Goal: Task Accomplishment & Management: Manage account settings

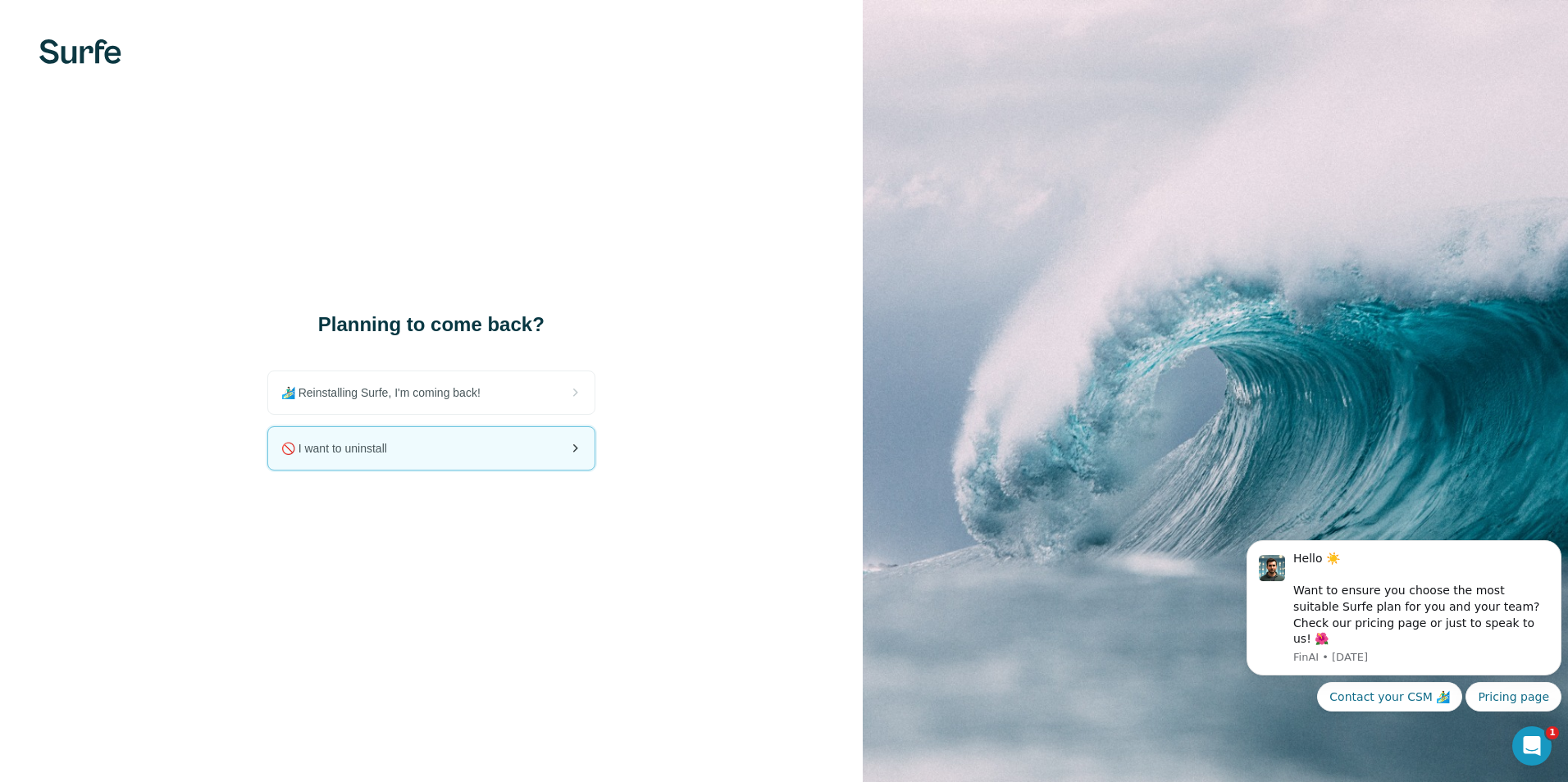
click at [380, 457] on div "🚫 I want to uninstall" at bounding box center [432, 448] width 327 height 43
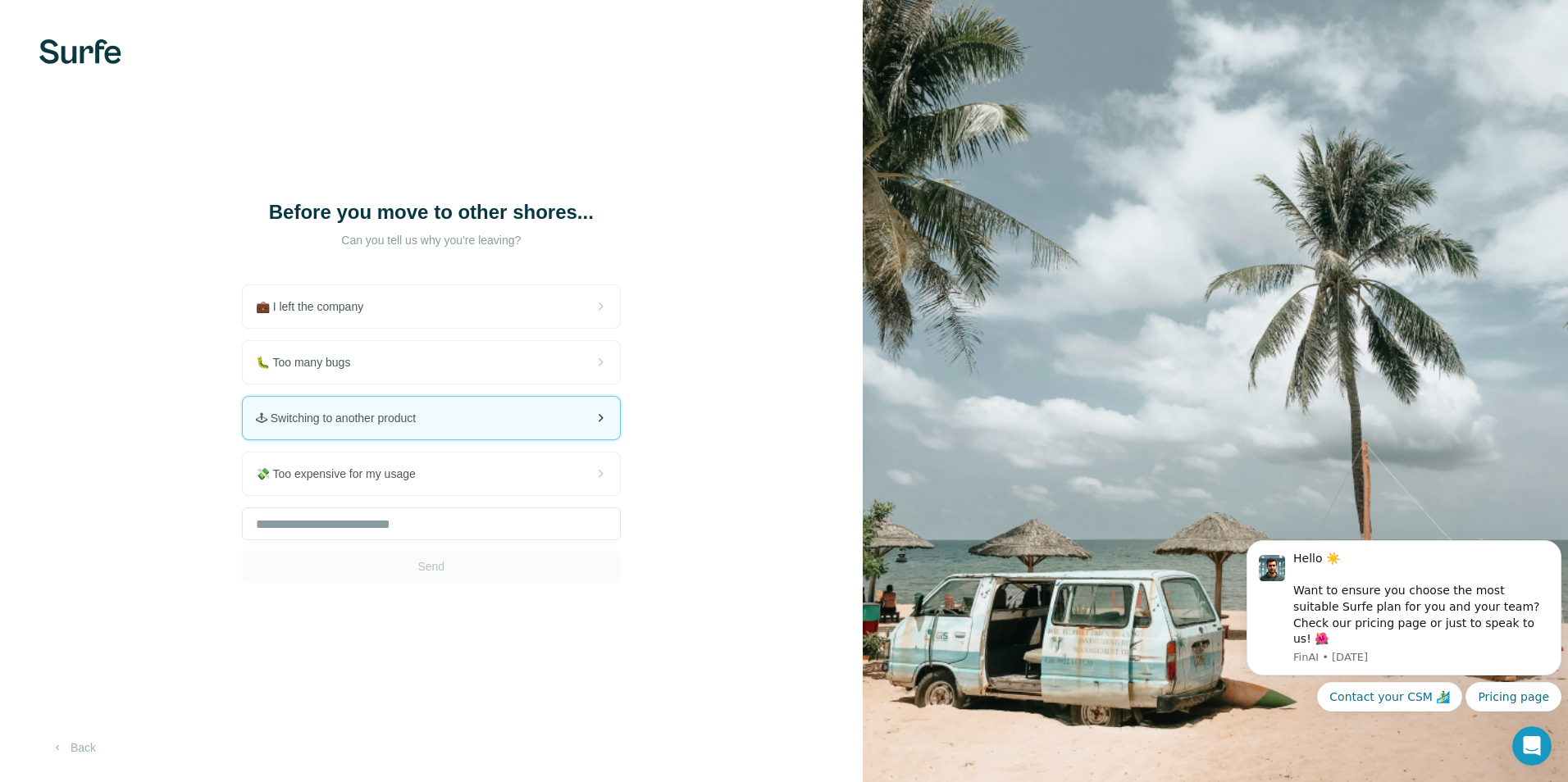
click at [392, 412] on span "🕹 Switching to another product" at bounding box center [343, 418] width 173 height 17
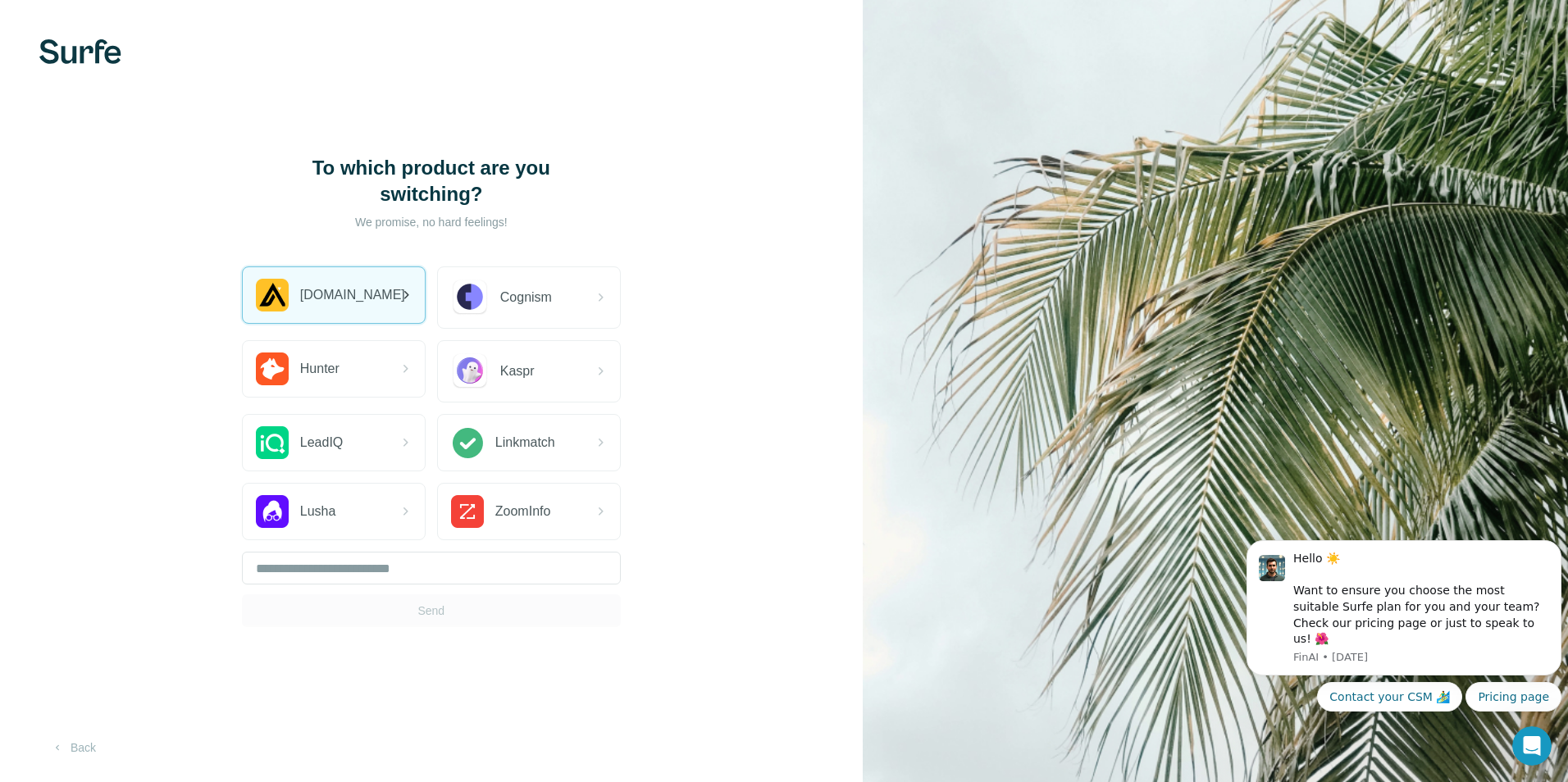
click at [341, 285] on span "[DOMAIN_NAME]" at bounding box center [352, 295] width 105 height 20
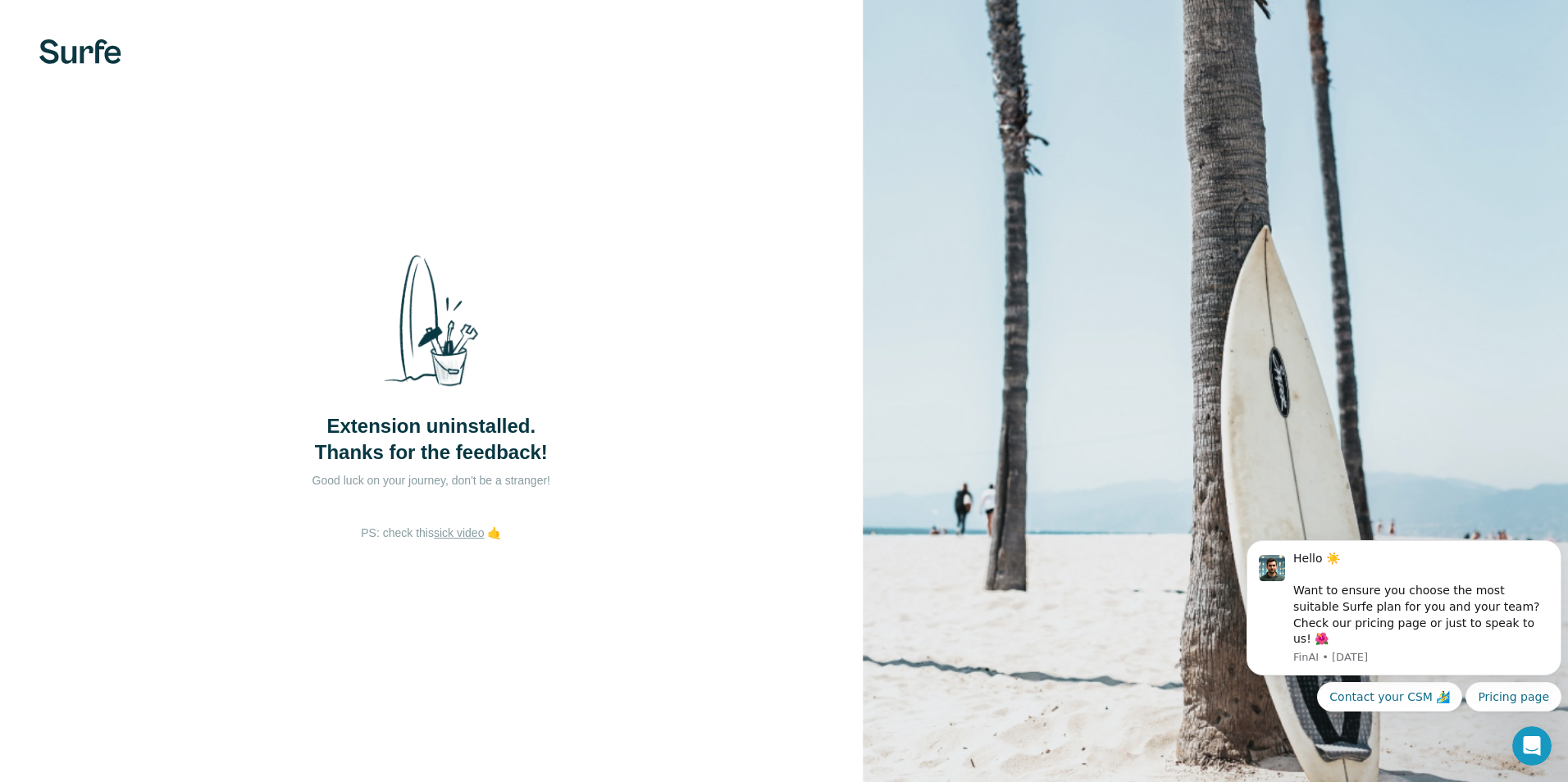
click at [662, 439] on div "Extension uninstalled. Thanks for the feedback! Good luck on your journey, don'…" at bounding box center [432, 391] width 863 height 782
